Goal: Navigation & Orientation: Find specific page/section

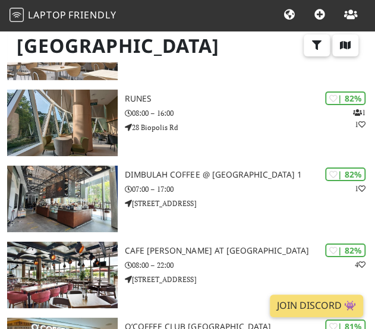
scroll to position [896, 0]
